Goal: Entertainment & Leisure: Consume media (video, audio)

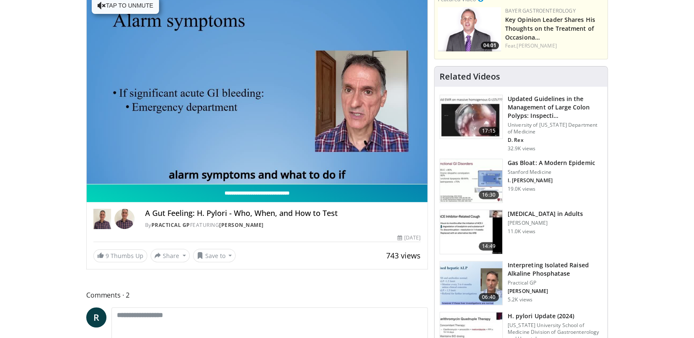
scroll to position [73, 0]
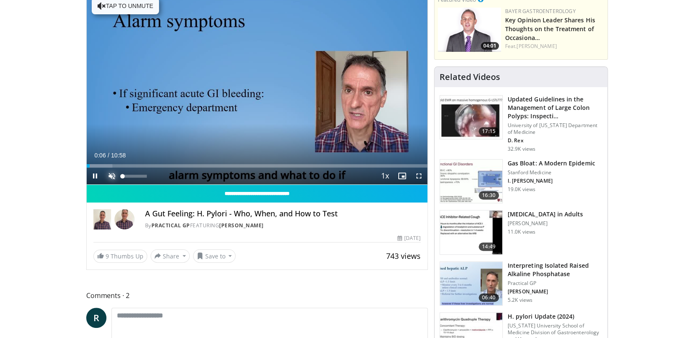
click at [111, 174] on span "Video Player" at bounding box center [111, 175] width 17 height 17
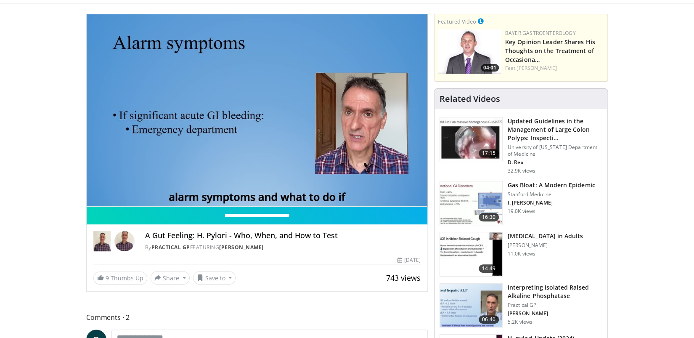
scroll to position [48, 0]
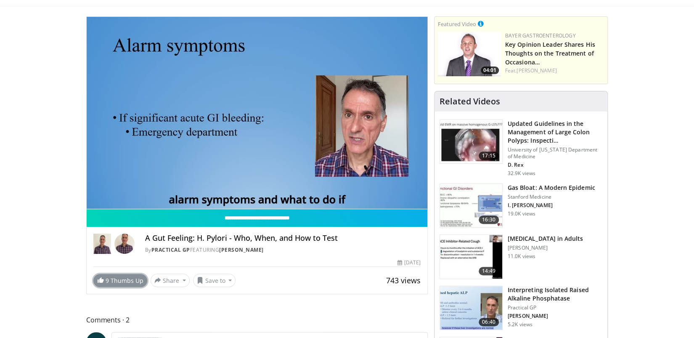
click at [126, 280] on link "9 Thumbs Up" at bounding box center [120, 280] width 54 height 13
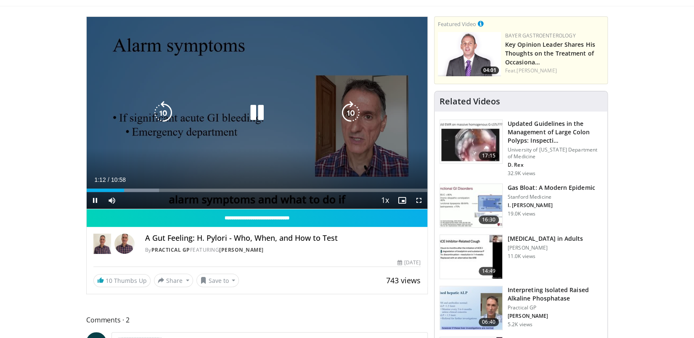
click at [151, 192] on div "Current Time 1:12 / Duration 10:58 Pause Skip Backward Skip Forward Mute 21% Lo…" at bounding box center [257, 200] width 341 height 17
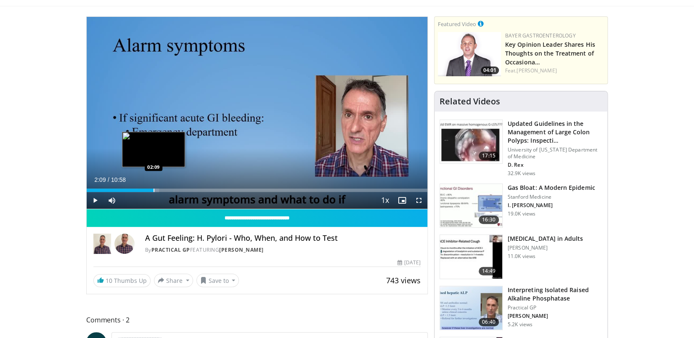
click at [154, 191] on div "Progress Bar" at bounding box center [154, 189] width 1 height 3
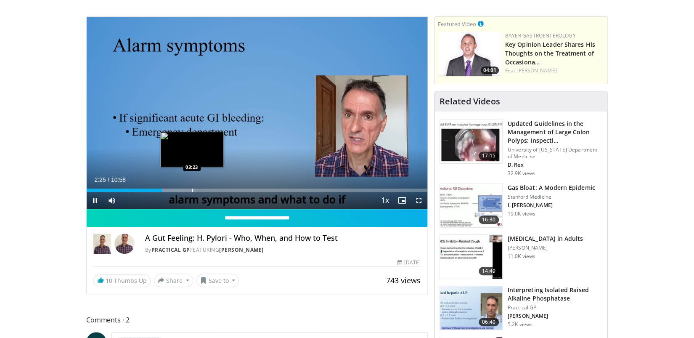
click at [192, 189] on div "Progress Bar" at bounding box center [192, 189] width 1 height 3
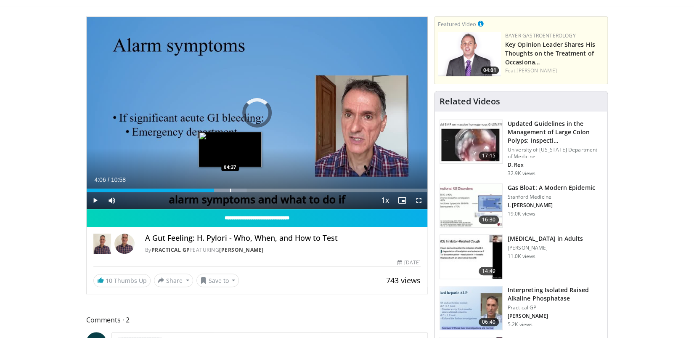
click at [230, 190] on div "Progress Bar" at bounding box center [230, 189] width 1 height 3
click at [255, 188] on div "Progress Bar" at bounding box center [255, 189] width 1 height 3
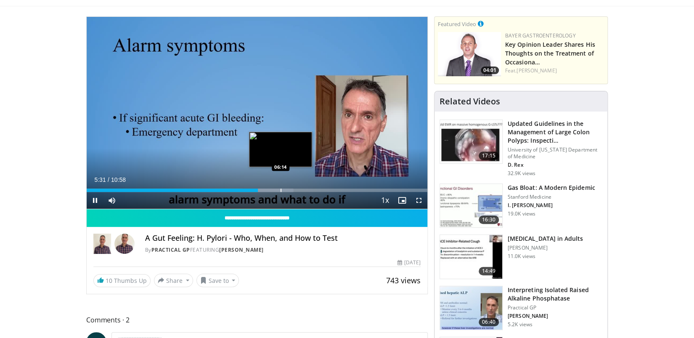
click at [280, 191] on div "Progress Bar" at bounding box center [268, 189] width 50 height 3
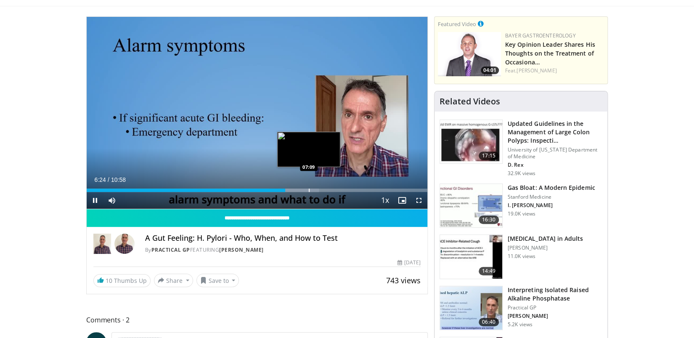
click at [309, 191] on div "Progress Bar" at bounding box center [309, 189] width 1 height 3
click at [332, 188] on div "Progress Bar" at bounding box center [332, 189] width 1 height 3
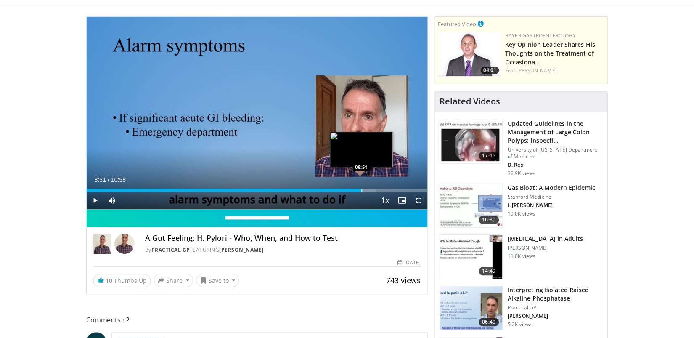
click at [361, 188] on div "Progress Bar" at bounding box center [361, 189] width 1 height 3
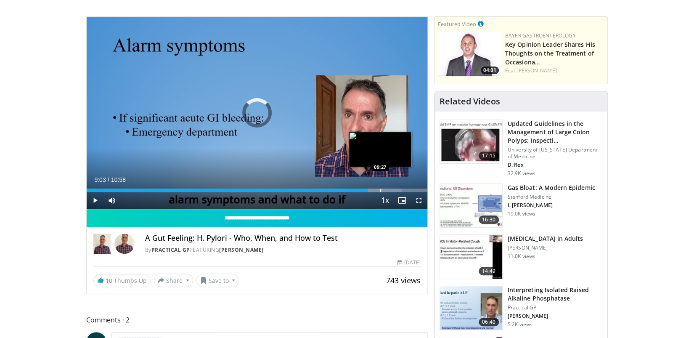
click at [380, 189] on div "Progress Bar" at bounding box center [380, 189] width 1 height 3
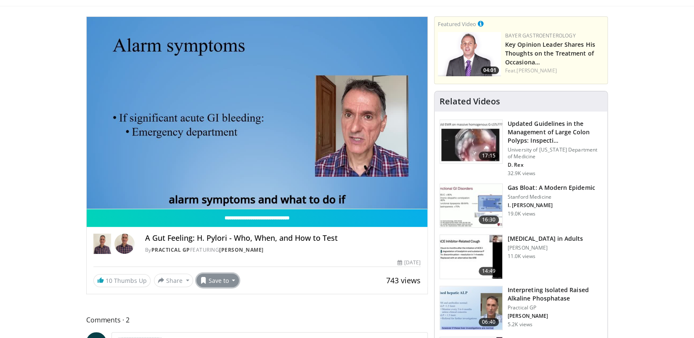
click at [215, 275] on button "Save to" at bounding box center [217, 279] width 43 height 13
click at [227, 299] on span "Add to Favorites" at bounding box center [233, 297] width 52 height 9
